Goal: Task Accomplishment & Management: Manage account settings

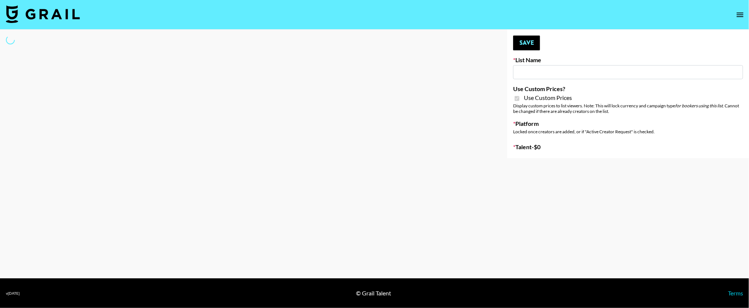
type input "Gfal"
checkbox input "true"
select select "Brand"
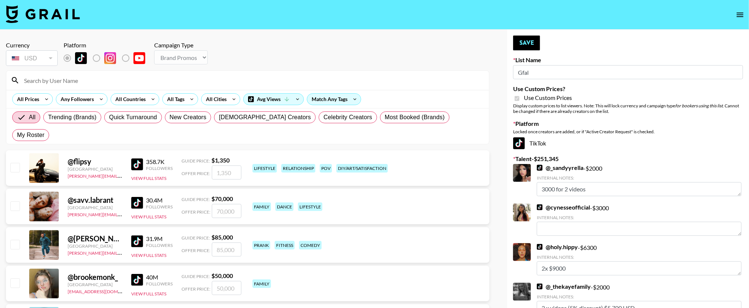
click at [121, 79] on input at bounding box center [252, 80] width 465 height 12
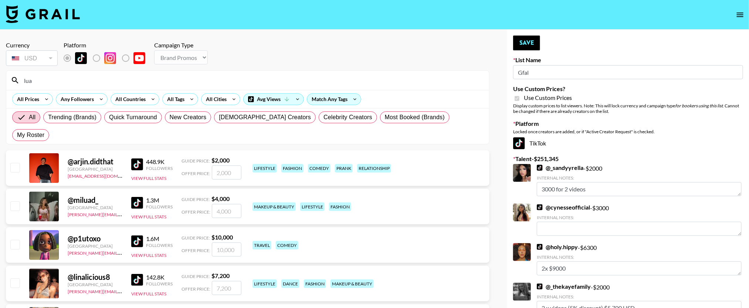
click at [121, 79] on input "lua" at bounding box center [252, 80] width 465 height 12
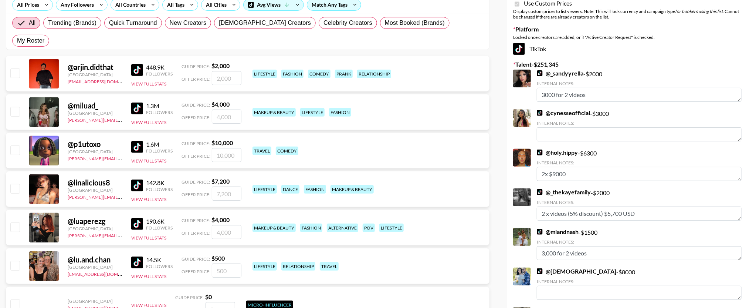
scroll to position [94, 0]
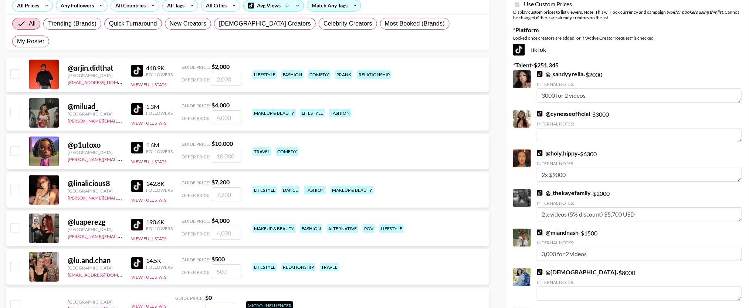
type input "lua"
click at [18, 223] on input "checkbox" at bounding box center [14, 227] width 9 height 9
checkbox input "true"
type input "4000"
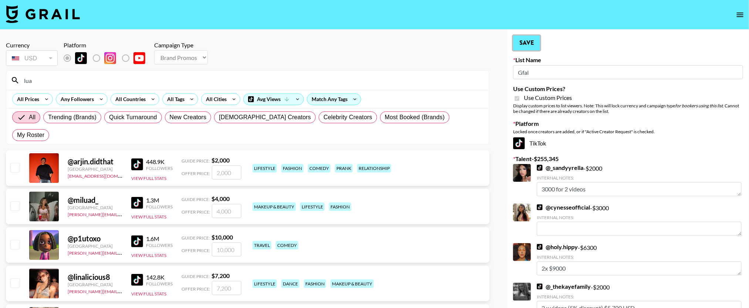
click at [522, 44] on button "Save" at bounding box center [526, 42] width 27 height 15
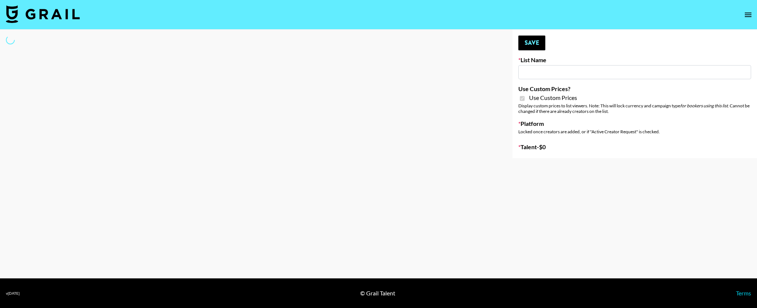
type input "Gfal"
checkbox input "true"
select select "Brand"
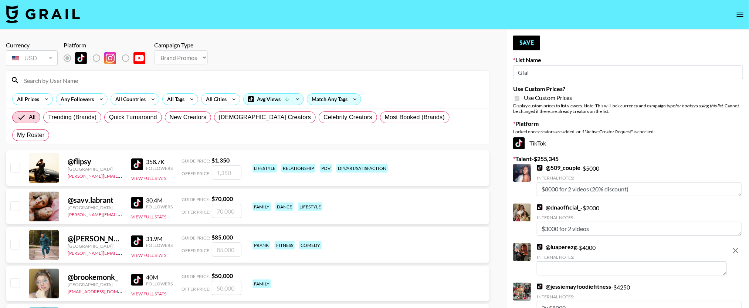
click at [115, 79] on input at bounding box center [252, 80] width 465 height 12
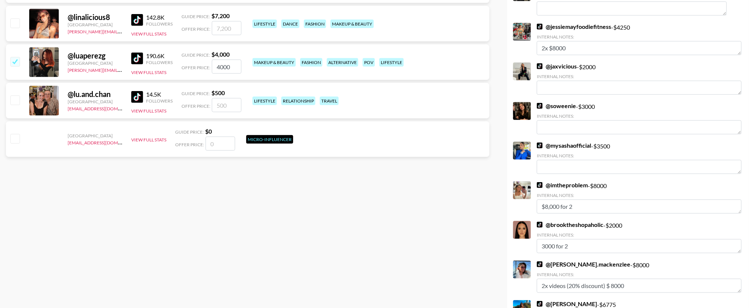
scroll to position [260, 0]
type input "lua"
drag, startPoint x: 234, startPoint y: 50, endPoint x: 196, endPoint y: 50, distance: 38.8
click at [196, 59] on div "Offer Price: 4000" at bounding box center [211, 66] width 60 height 14
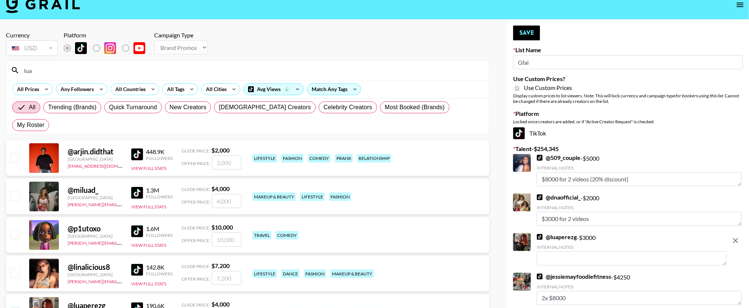
scroll to position [0, 0]
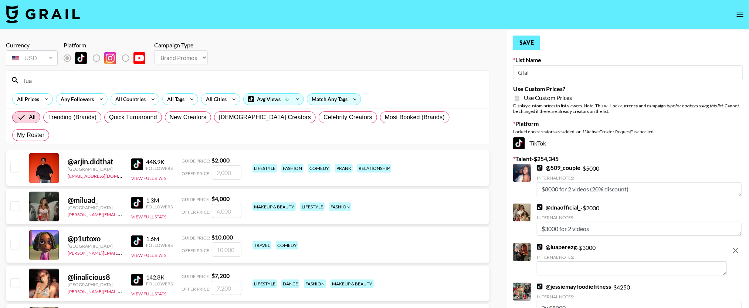
type input "3000"
click at [528, 44] on button "Save" at bounding box center [526, 42] width 27 height 15
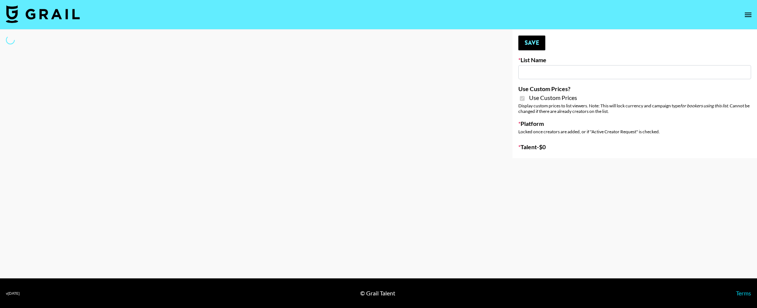
type input "Luckin - IG"
checkbox input "true"
select select "Brand"
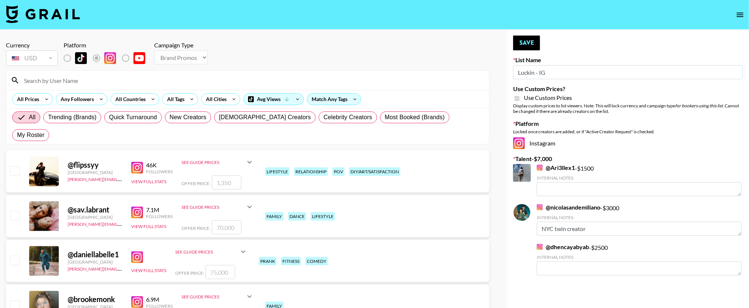
click at [82, 81] on input at bounding box center [252, 80] width 465 height 12
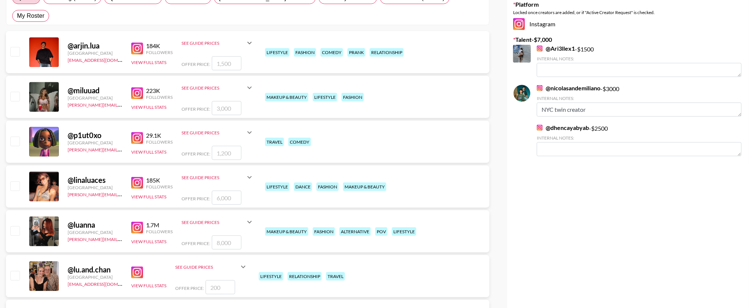
scroll to position [120, 0]
type input "lua"
click at [17, 225] on input "checkbox" at bounding box center [14, 229] width 9 height 9
checkbox input "true"
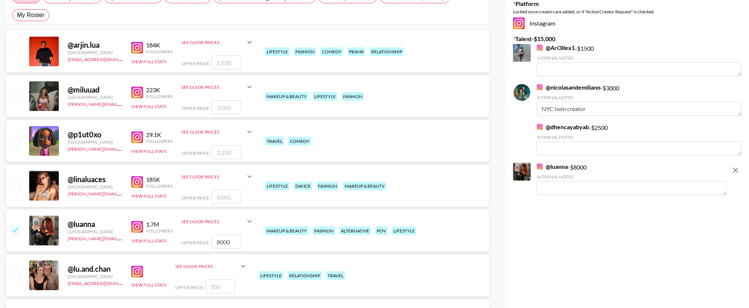
type input "8000"
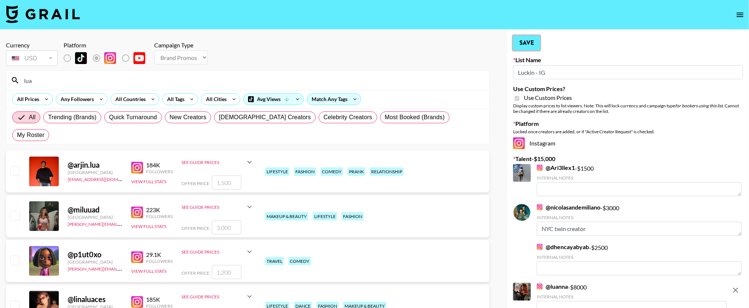
click at [520, 39] on button "Save" at bounding box center [526, 42] width 27 height 15
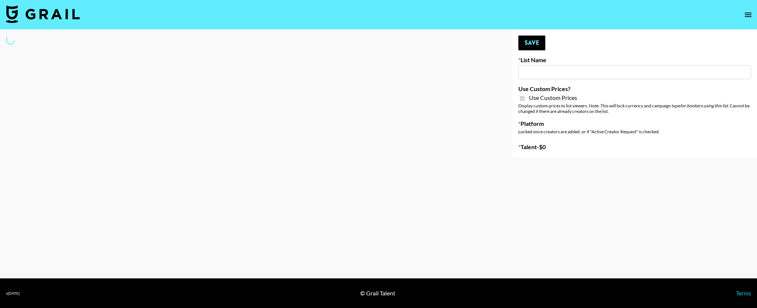
type input "bigkitty"
checkbox input "true"
select select "Brand"
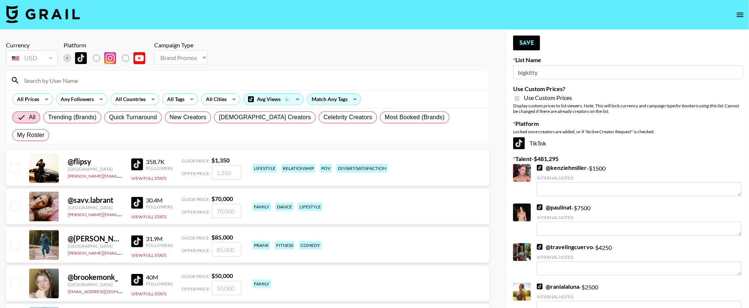
click at [64, 79] on input at bounding box center [252, 80] width 465 height 12
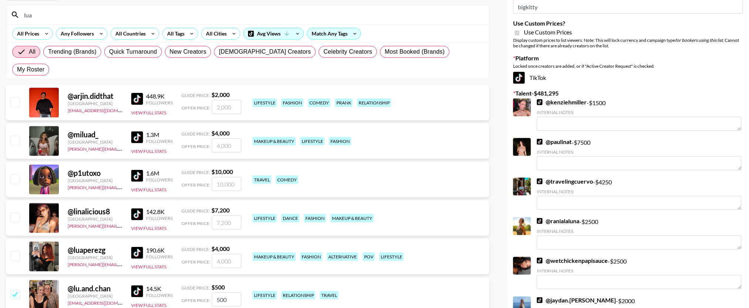
scroll to position [66, 0]
type input "lua"
click at [17, 251] on input "checkbox" at bounding box center [14, 255] width 9 height 9
checkbox input "true"
type input "4000"
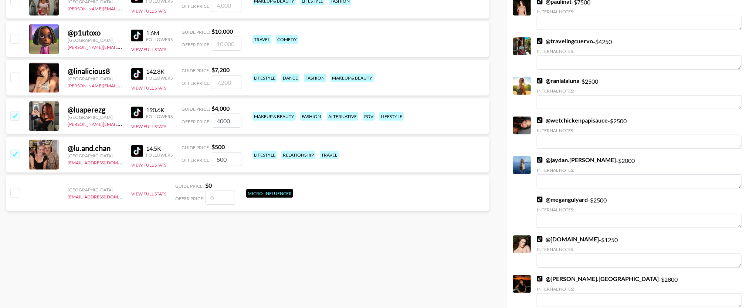
scroll to position [205, 0]
click at [14, 150] on input "checkbox" at bounding box center [14, 154] width 9 height 9
checkbox input "false"
